Goal: Transaction & Acquisition: Purchase product/service

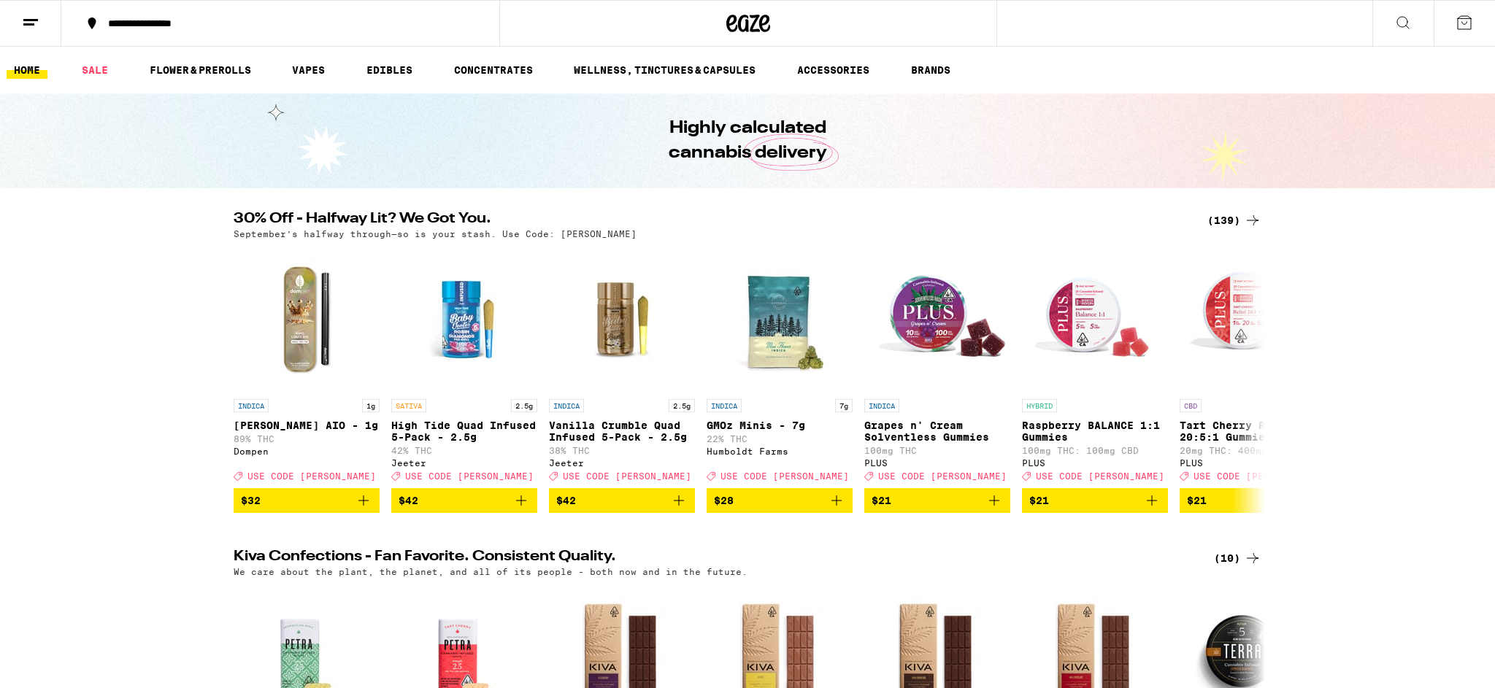
click at [1396, 20] on icon at bounding box center [1403, 23] width 18 height 18
click at [1390, 21] on button at bounding box center [1403, 24] width 61 height 46
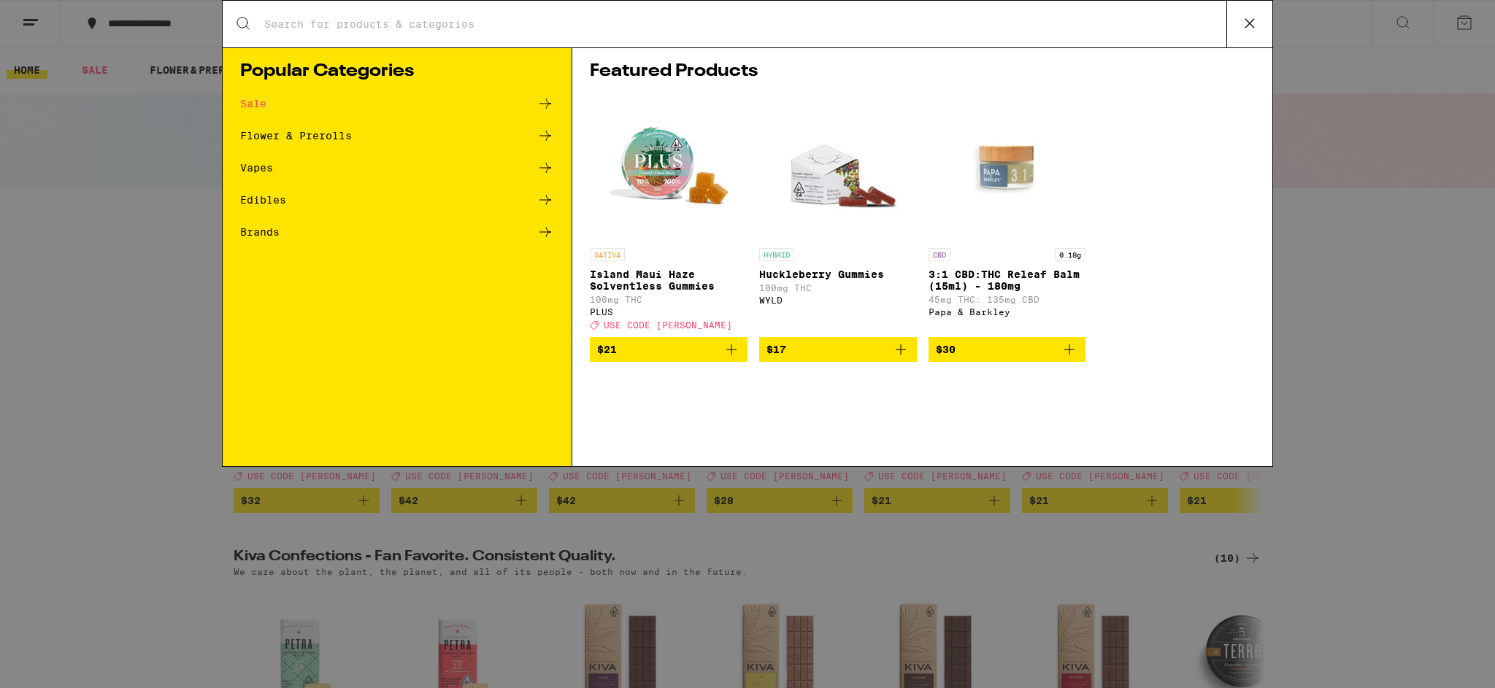
click at [308, 22] on input "Search for Products" at bounding box center [745, 24] width 963 height 13
type input "garlic starship"
